Goal: Task Accomplishment & Management: Complete application form

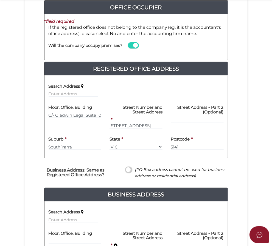
scroll to position [181, 0]
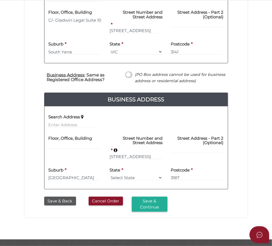
click at [167, 197] on button "Save & Continue" at bounding box center [150, 204] width 36 height 15
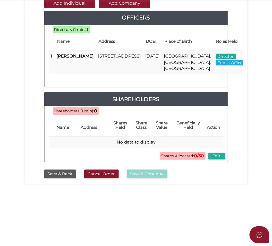
scroll to position [130, 0]
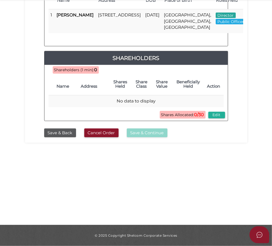
click at [225, 115] on button "Edit" at bounding box center [216, 115] width 17 height 6
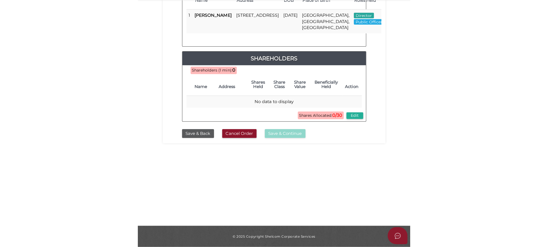
scroll to position [0, 0]
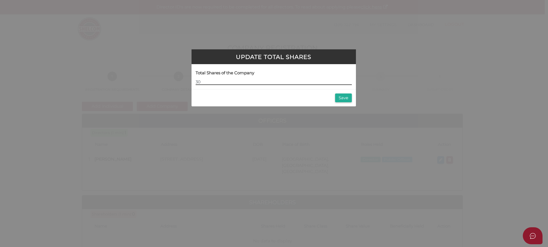
type input "30"
click at [273, 98] on button "Save" at bounding box center [343, 97] width 17 height 9
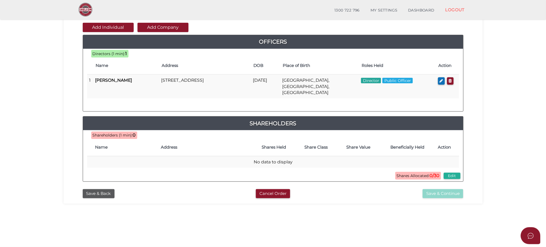
scroll to position [103, 0]
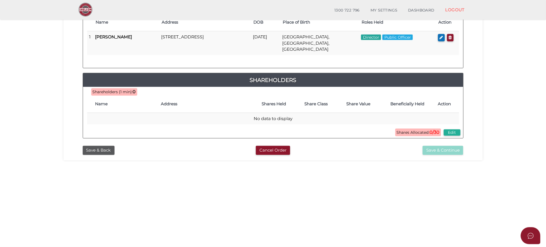
click at [241, 113] on td "No data to display" at bounding box center [273, 119] width 372 height 12
click at [447, 129] on button "Edit" at bounding box center [452, 132] width 17 height 6
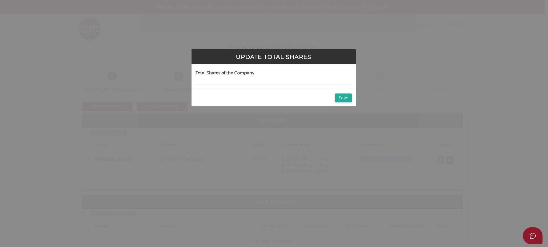
click at [340, 97] on button "Save" at bounding box center [343, 97] width 17 height 9
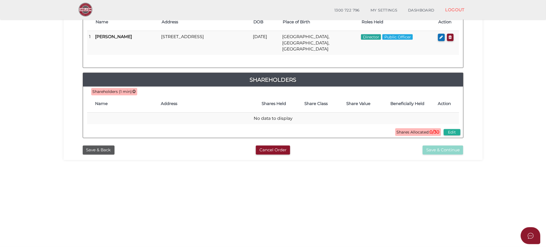
scroll to position [61, 0]
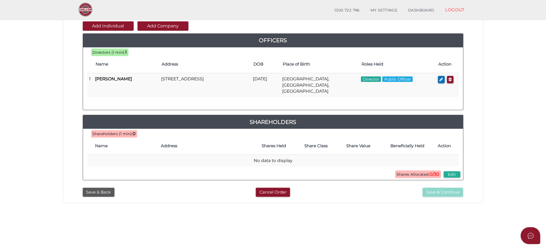
click at [154, 26] on button "Add Company" at bounding box center [163, 25] width 51 height 9
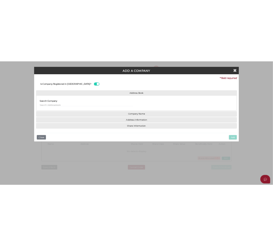
scroll to position [0, 0]
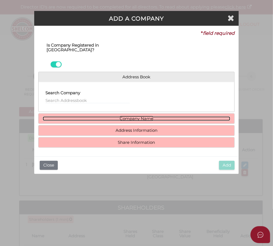
click at [115, 116] on link "Company Name" at bounding box center [137, 118] width 188 height 5
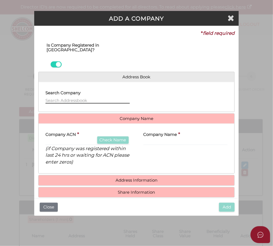
click at [62, 98] on input "text" at bounding box center [87, 101] width 84 height 6
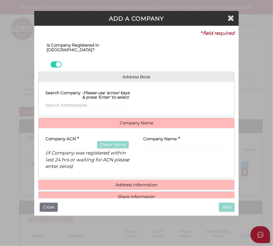
click at [62, 133] on div "Company ACN * Check Name (if Company was registered within last 24 hrs or waiti…" at bounding box center [87, 151] width 84 height 37
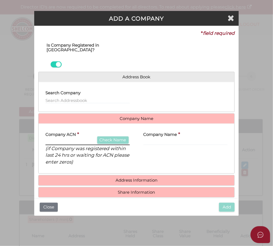
click at [61, 139] on input "text" at bounding box center [87, 142] width 84 height 6
paste input "158047575"
type input "158047575"
click at [89, 146] on icon "(if Company was registered within last 24 hrs or waiting for ACN please enter z…" at bounding box center [87, 155] width 84 height 19
click at [112, 136] on button "Check Name" at bounding box center [113, 139] width 32 height 7
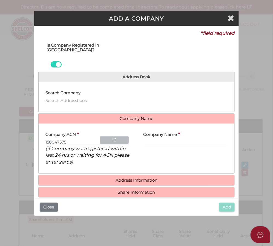
type input "LEGATS PTY LTD"
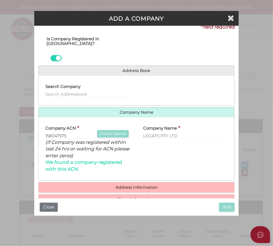
scroll to position [8, 0]
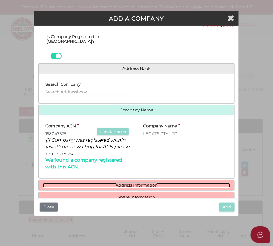
click at [139, 183] on link "Address Information" at bounding box center [137, 185] width 188 height 5
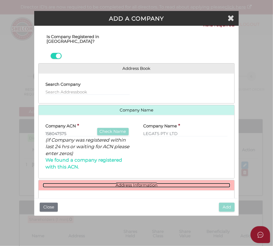
scroll to position [92, 0]
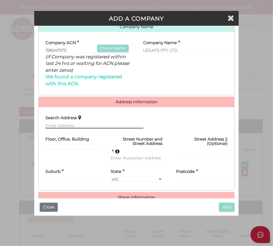
click at [72, 123] on input "text" at bounding box center [94, 126] width 98 height 6
paste input "2 Roosevelt Court, Brighton East VIC 3187"
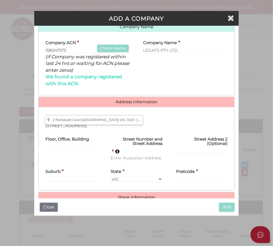
type input "2 Roosevelt Court, Brighton East VIC 3187, Australia"
type input "[STREET_ADDRESS]"
type input "[GEOGRAPHIC_DATA]"
select select "VIC"
type input "3187"
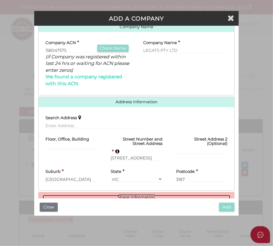
click at [148, 195] on link "Share Information" at bounding box center [137, 197] width 188 height 5
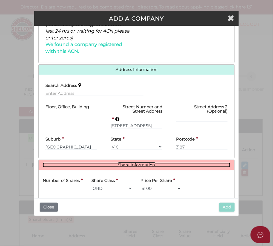
scroll to position [175, 0]
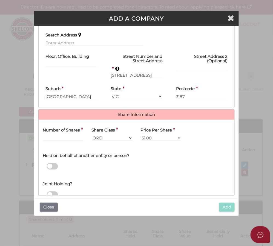
click at [58, 124] on div "Number of Shares *" at bounding box center [63, 132] width 41 height 17
click at [64, 135] on input "text" at bounding box center [63, 138] width 41 height 6
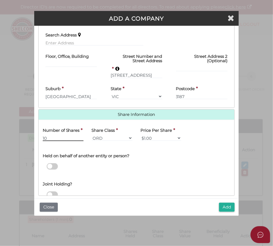
type input "10"
click at [56, 163] on span at bounding box center [52, 166] width 11 height 6
click at [0, 0] on input "checkbox" at bounding box center [0, 0] width 0 height 0
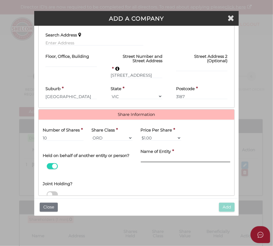
click at [155, 156] on input "text" at bounding box center [186, 159] width 90 height 6
paste input "[PERSON_NAME] Family Trust"
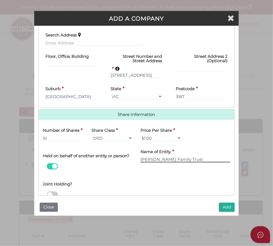
type input "[PERSON_NAME] Family Trust"
click at [228, 207] on button "Add" at bounding box center [227, 207] width 16 height 9
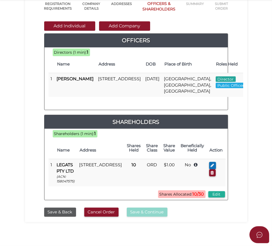
scroll to position [34, 0]
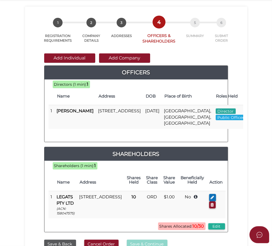
click at [113, 61] on button "Add Company" at bounding box center [124, 57] width 51 height 9
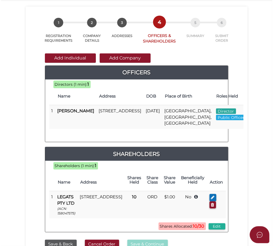
scroll to position [0, 0]
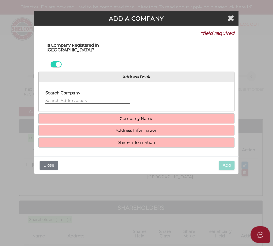
click at [71, 98] on input "text" at bounding box center [87, 101] width 84 height 6
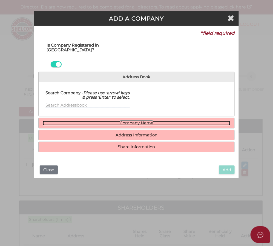
click at [86, 110] on div "Address Book Search Company - Please use 'arrow' keys & press 'Enter' to select…" at bounding box center [136, 112] width 197 height 81
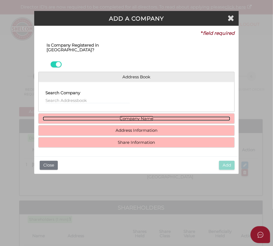
click at [89, 116] on link "Company Name" at bounding box center [137, 118] width 188 height 5
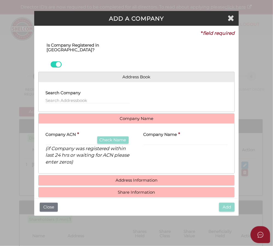
click at [74, 128] on label "Company ACN" at bounding box center [60, 133] width 30 height 11
click at [74, 139] on input "text" at bounding box center [87, 142] width 84 height 6
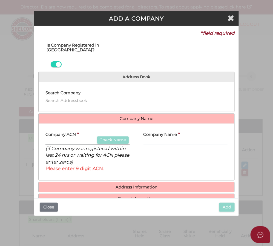
paste input "656249848"
type input "656249848"
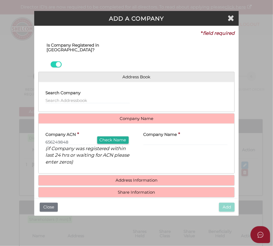
click at [118, 136] on button "Check Name" at bounding box center [113, 139] width 32 height 7
type input "VAROZVI HOLDINGS C PTY LTD"
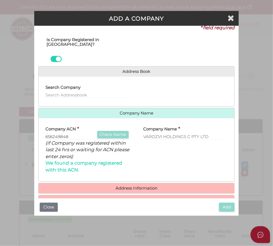
scroll to position [8, 0]
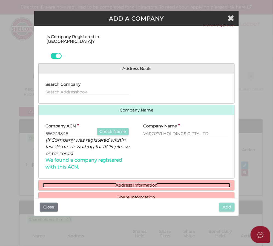
click at [133, 183] on link "Address Information" at bounding box center [137, 185] width 188 height 5
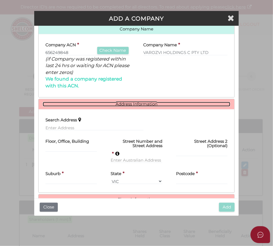
scroll to position [92, 0]
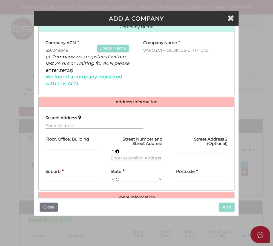
click at [67, 123] on input "text" at bounding box center [94, 126] width 98 height 6
paste input "20 Wickham Road, Hampton East, VIC 3188"
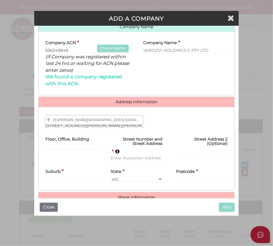
type input "20 Wickham Road, Hampton East VIC 3188, Australia"
type input "20 Wickham Road"
type input "Hampton East"
select select "VIC"
type input "3188"
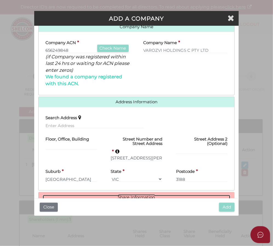
click at [142, 195] on link "Share Information" at bounding box center [137, 197] width 188 height 5
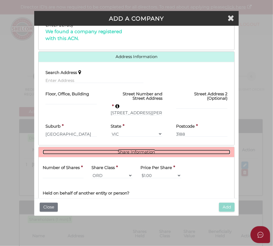
scroll to position [175, 0]
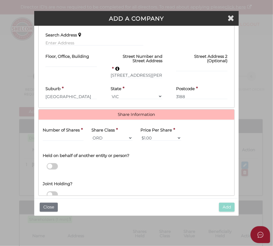
click at [63, 124] on div "Number of Shares *" at bounding box center [63, 132] width 41 height 17
click at [64, 135] on input "text" at bounding box center [63, 138] width 41 height 6
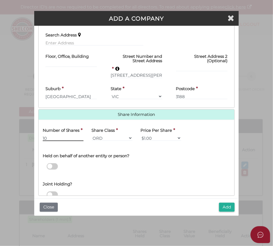
type input "10"
click at [55, 163] on span at bounding box center [52, 166] width 11 height 6
click at [0, 0] on input "checkbox" at bounding box center [0, 0] width 0 height 0
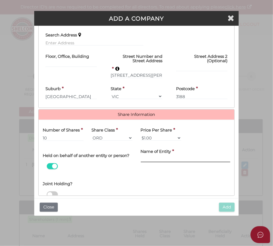
click at [179, 156] on input "text" at bounding box center [186, 159] width 90 height 6
paste input "The Varozvi Trust C"
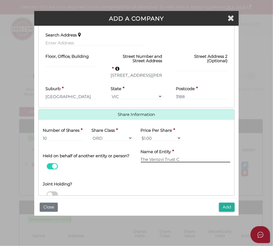
type input "The Varozvi Trust C"
click at [229, 206] on button "Add" at bounding box center [227, 207] width 16 height 9
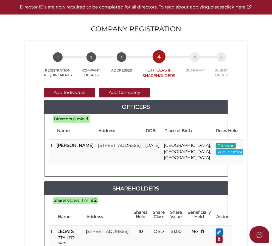
click at [101, 97] on button "Add Company" at bounding box center [124, 92] width 51 height 9
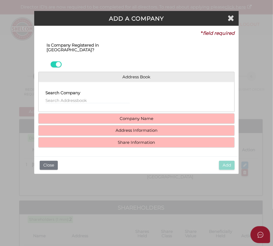
click at [91, 114] on h4 "Company Name" at bounding box center [137, 119] width 196 height 10
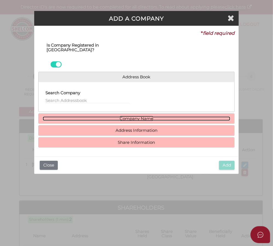
click at [93, 116] on link "Company Name" at bounding box center [137, 118] width 188 height 5
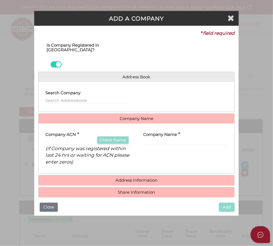
click at [87, 128] on div "Company ACN * Check Name (if Company was registered within last 24 hrs or waiti…" at bounding box center [87, 146] width 84 height 37
click at [87, 139] on input "text" at bounding box center [87, 142] width 84 height 6
paste input "626820228"
type input "626820228"
click at [121, 136] on button "Check Name" at bounding box center [113, 139] width 32 height 7
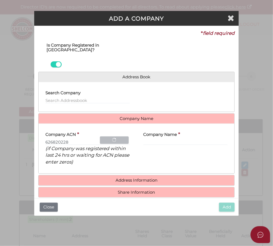
type input "TIVOLI ROAD NOMINEES PTY LTD"
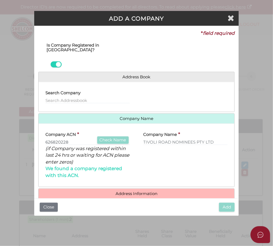
scroll to position [8, 0]
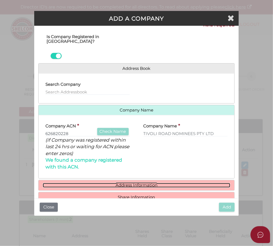
click at [135, 183] on link "Address Information" at bounding box center [137, 185] width 188 height 5
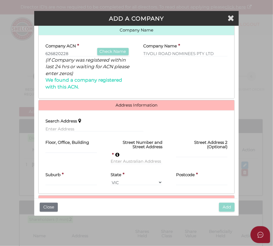
scroll to position [92, 0]
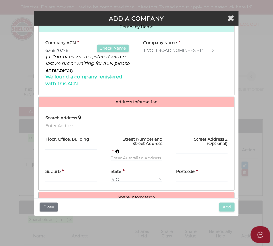
click at [69, 123] on input "text" at bounding box center [94, 126] width 98 height 6
paste input "25 Wellington Street, Collingwood VIC 3066"
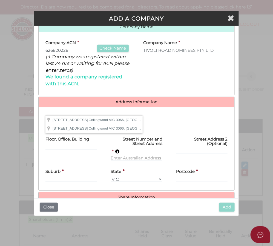
type input "25 Wellington Street, Collingwood VIC 3066, Australia"
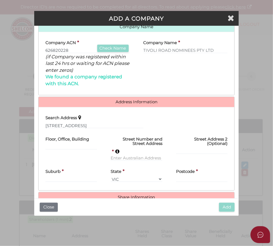
type input "25 Wellington Street"
type input "Collingwood"
select select "VIC"
type input "3066"
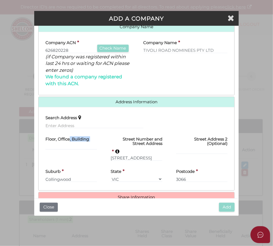
click at [69, 133] on div "Floor, Office, Building" at bounding box center [71, 141] width 52 height 17
click at [69, 144] on input "text" at bounding box center [71, 147] width 52 height 6
paste input "25 Wellington Street, Collingwood VIC 3066"
drag, startPoint x: 95, startPoint y: 132, endPoint x: 167, endPoint y: 125, distance: 72.9
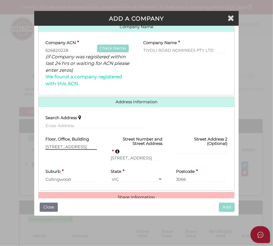
click at [18, 134] on div "ADD A COMPANY * field required Is Company Registered in Australia? Address Book…" at bounding box center [136, 123] width 273 height 246
click at [67, 144] on input "25 Wellington Street, Collingwood VIC 3066" at bounding box center [71, 147] width 52 height 6
click at [95, 144] on input "25 Wellington Street, Collingwood VIC 3066" at bounding box center [71, 147] width 52 height 6
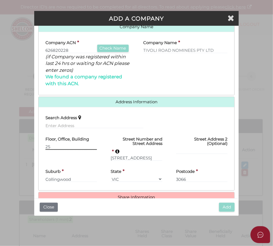
type input "2"
click at [81, 144] on input "text" at bounding box center [71, 147] width 52 height 6
paste input "C/O Paul Money Partners Pty Ltd,"
type input "C/O Paul Money Partners Pty Ltd,"
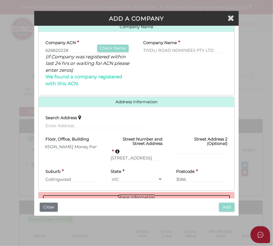
click at [138, 195] on link "Share Information" at bounding box center [137, 197] width 188 height 5
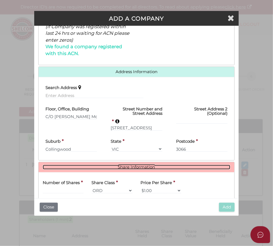
scroll to position [175, 0]
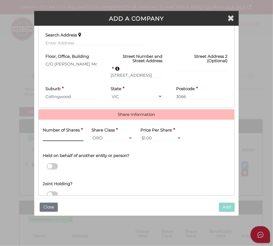
click at [61, 135] on input "text" at bounding box center [63, 138] width 41 height 6
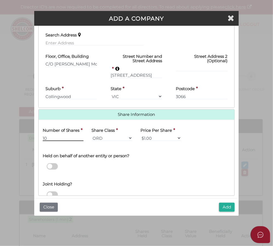
type input "10"
click at [55, 163] on span at bounding box center [52, 166] width 11 height 6
click at [0, 0] on input "checkbox" at bounding box center [0, 0] width 0 height 0
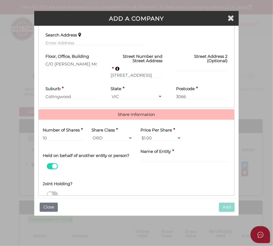
drag, startPoint x: 153, startPoint y: 156, endPoint x: 151, endPoint y: 153, distance: 3.8
click at [151, 153] on div "Name of Entity *" at bounding box center [186, 159] width 98 height 29
click at [151, 156] on input "text" at bounding box center [186, 159] width 90 height 6
paste input "The [PERSON_NAME] Family Trust"
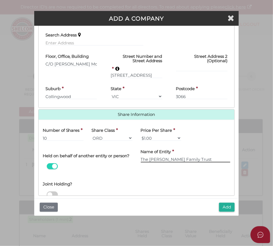
type input "The [PERSON_NAME] Family Trust"
click at [228, 207] on button "Add" at bounding box center [227, 207] width 16 height 9
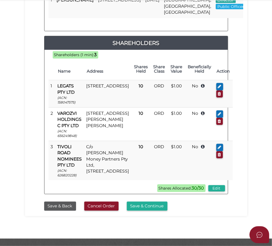
scroll to position [148, 0]
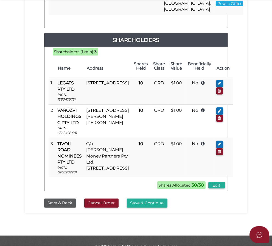
click at [167, 199] on button "Save & Continue" at bounding box center [147, 203] width 41 height 9
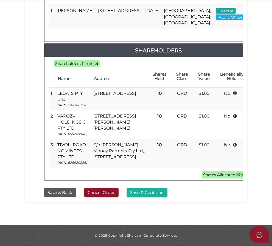
scroll to position [350, 0]
click at [167, 193] on button "Save & Continue" at bounding box center [147, 192] width 41 height 9
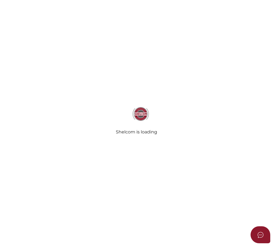
select select "Comb Binding"
select select "No"
radio input "true"
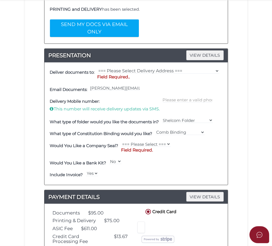
scroll to position [137, 0]
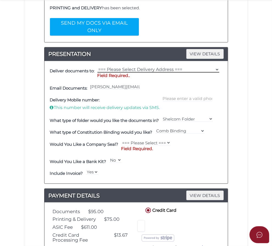
click at [213, 67] on select "=== Please Select Delivery Address === (User Address - [PERSON_NAME][GEOGRAPHIC…" at bounding box center [158, 70] width 122 height 6
select select "0"
click at [104, 67] on select "=== Please Select Delivery Address === (User Address - Alessandra Dela Cruz) PO…" at bounding box center [158, 70] width 122 height 6
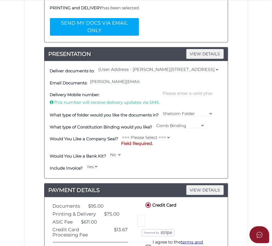
click at [172, 103] on div at bounding box center [187, 99] width 52 height 20
click at [162, 111] on select "Shelcom Folder === Please Select === Shelcom Folder Client Supplied Folder No F…" at bounding box center [187, 114] width 51 height 6
select select "No Folder"
click at [162, 111] on select "Shelcom Folder === Please Select === Shelcom Folder Client Supplied Folder No F…" at bounding box center [187, 114] width 51 height 6
click at [167, 141] on select "=== Please Select === Fold Seal $50 No Seal" at bounding box center [145, 138] width 49 height 6
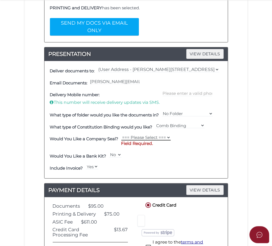
select select "0"
click at [121, 141] on select "=== Please Select === Fold Seal $50 No Seal" at bounding box center [145, 138] width 49 height 6
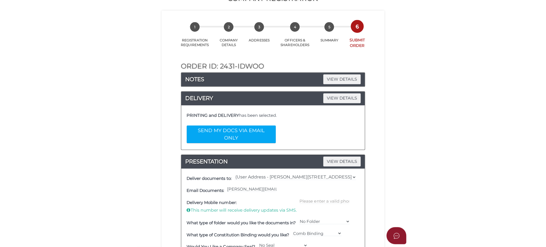
scroll to position [0, 0]
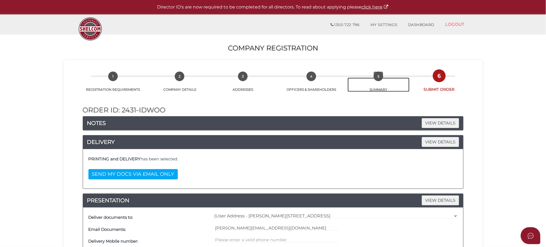
click at [273, 86] on link "5 SUMMARY" at bounding box center [379, 85] width 62 height 14
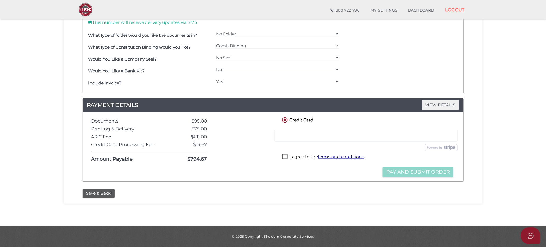
scroll to position [209, 0]
click at [98, 193] on button "Save & Back" at bounding box center [99, 193] width 32 height 9
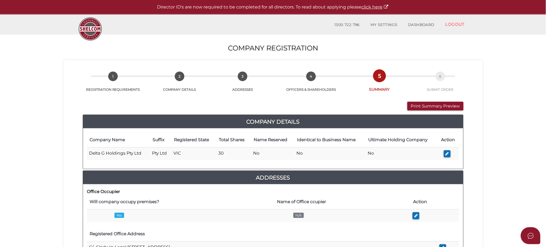
click at [437, 106] on button "Print Summary Preview" at bounding box center [436, 106] width 56 height 9
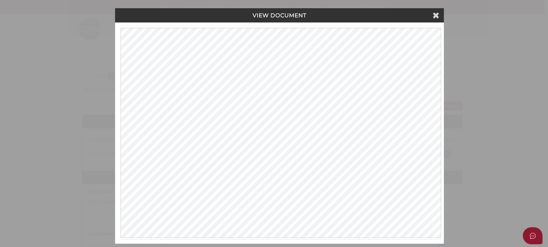
click at [513, 148] on div "VIEW DOCUMENT Please click here to view this document in a new tab." at bounding box center [274, 123] width 548 height 247
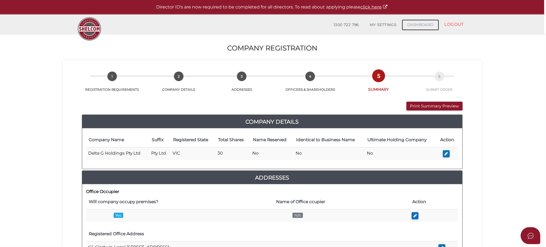
click at [420, 25] on link "DASHBOARD" at bounding box center [420, 24] width 37 height 11
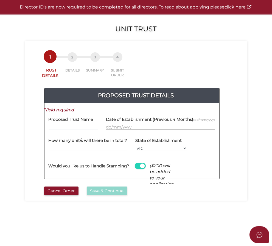
click at [169, 130] on input "text" at bounding box center [160, 127] width 109 height 6
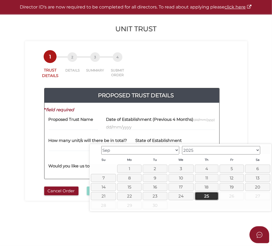
click at [204, 196] on link "25" at bounding box center [207, 196] width 24 height 8
type input "25/09/2025"
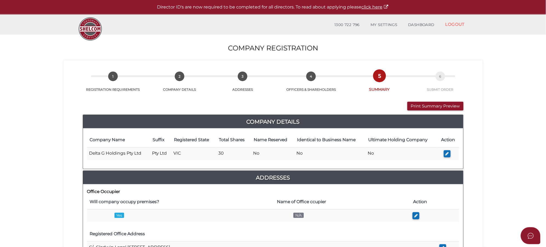
click at [444, 155] on button "button" at bounding box center [447, 153] width 7 height 7
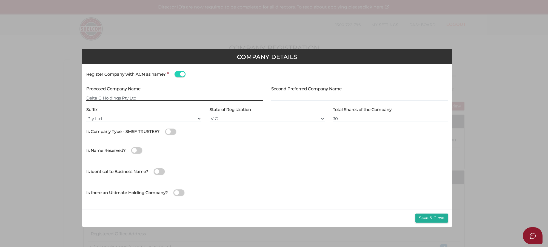
type input "[[ACN Number]]"
click at [437, 216] on button "Save & Close" at bounding box center [431, 217] width 33 height 9
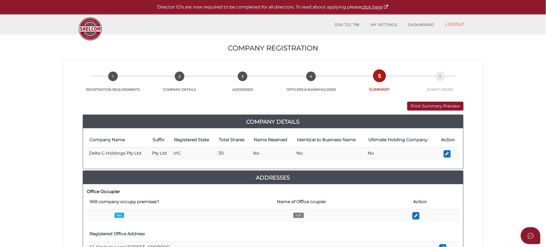
click at [449, 153] on button "button" at bounding box center [447, 153] width 7 height 7
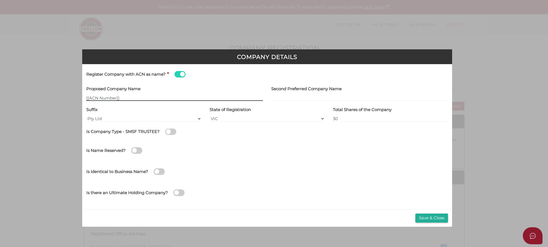
drag, startPoint x: 126, startPoint y: 95, endPoint x: 41, endPoint y: 90, distance: 85.1
click at [39, 92] on div "Company Details Register Company with ACN as name? * Proposed Company Name [[AC…" at bounding box center [274, 123] width 548 height 247
type input "[[ACN Number]]"
click at [180, 74] on span at bounding box center [180, 74] width 11 height 6
click at [0, 0] on input "checkbox" at bounding box center [0, 0] width 0 height 0
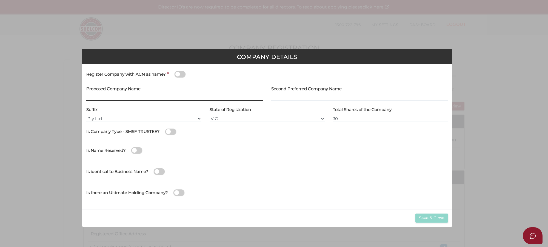
click at [145, 96] on input "text" at bounding box center [174, 98] width 177 height 6
type input "Delta-G Holdings"
click at [249, 89] on div "Proposed Company Name Delta-G Holdings" at bounding box center [174, 92] width 177 height 17
click at [435, 218] on button "Save & Close" at bounding box center [431, 217] width 33 height 9
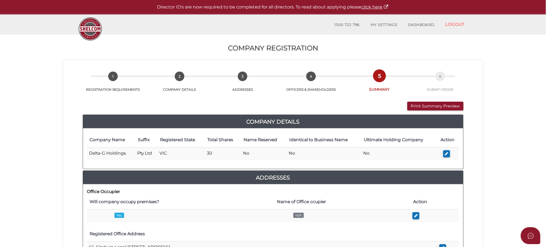
click at [455, 106] on button "Print Summary Preview" at bounding box center [436, 106] width 56 height 9
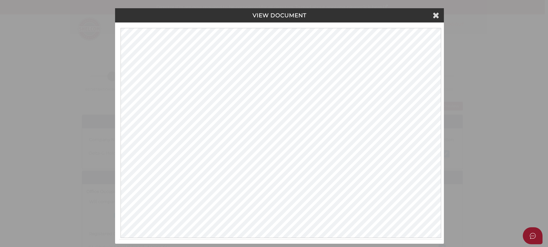
click at [483, 128] on div "VIEW DOCUMENT Please click here to view this document in a new tab." at bounding box center [274, 123] width 548 height 247
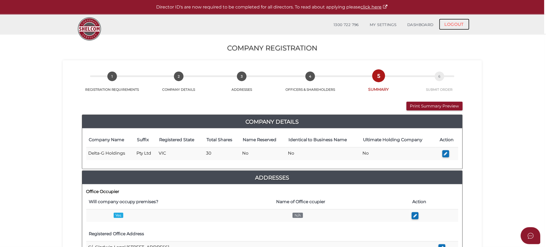
click at [450, 23] on link "LOGOUT" at bounding box center [454, 24] width 30 height 11
